Goal: Submit feedback/report problem

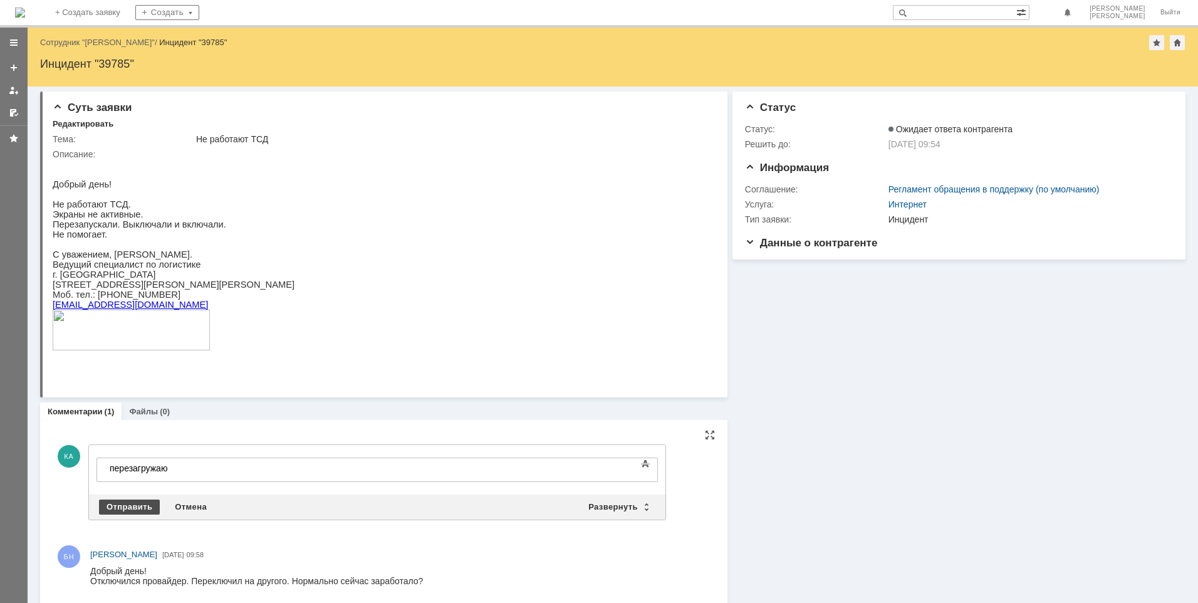
click at [125, 506] on div "Отправить" at bounding box center [129, 506] width 61 height 15
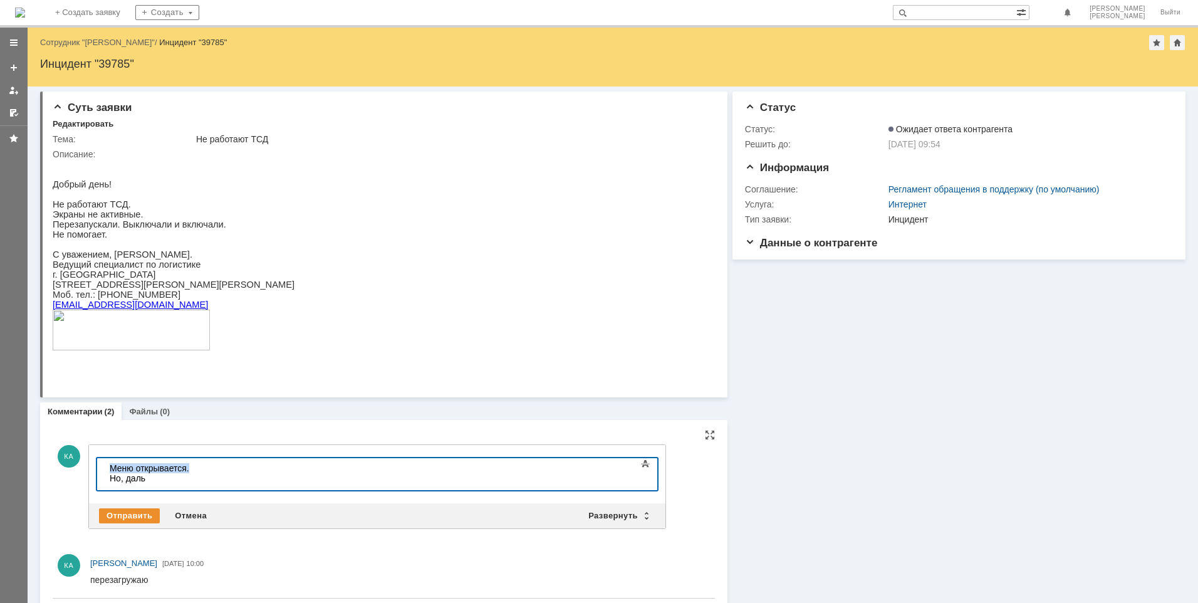
drag, startPoint x: 189, startPoint y: 469, endPoint x: 109, endPoint y: 467, distance: 80.2
click at [109, 467] on body "Меню открывается. Но, даль" at bounding box center [199, 473] width 188 height 30
click at [148, 479] on div "Но, даль" at bounding box center [199, 478] width 178 height 10
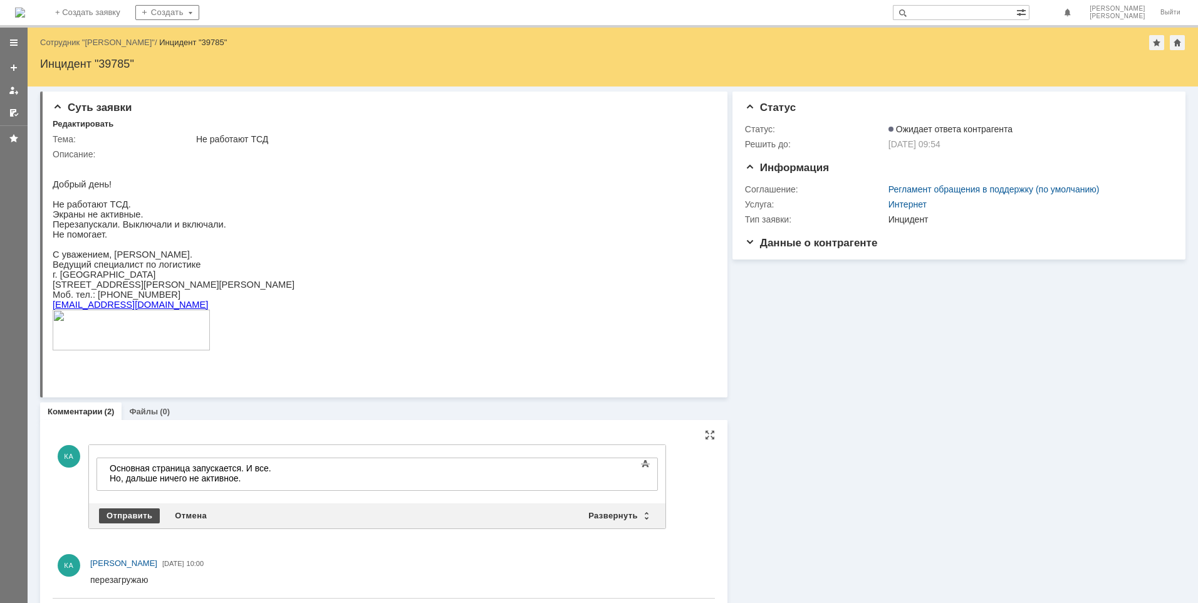
click at [133, 512] on div "Отправить" at bounding box center [129, 515] width 61 height 15
click at [127, 511] on div "Отправить" at bounding box center [129, 515] width 61 height 15
